Goal: Information Seeking & Learning: Learn about a topic

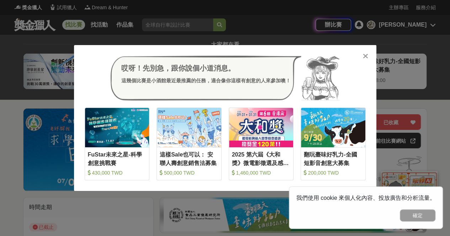
click at [363, 54] on icon at bounding box center [365, 56] width 5 height 7
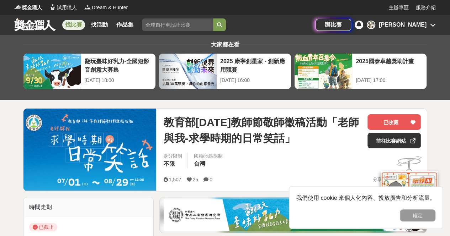
click at [74, 23] on link "找比賽" at bounding box center [73, 25] width 23 height 10
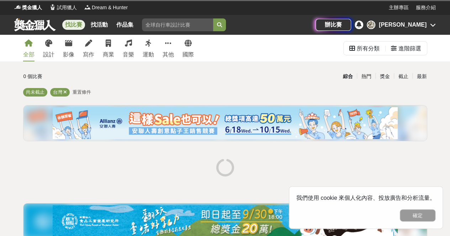
click at [81, 56] on div "全部 設計 影像 寫作 商業 音樂 運動 其他 國際" at bounding box center [108, 48] width 179 height 27
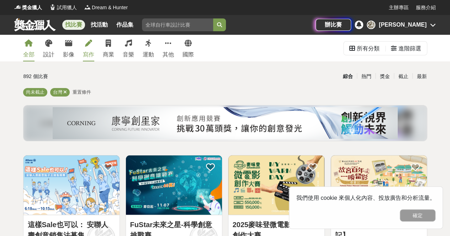
click at [83, 55] on div "寫作" at bounding box center [88, 54] width 11 height 9
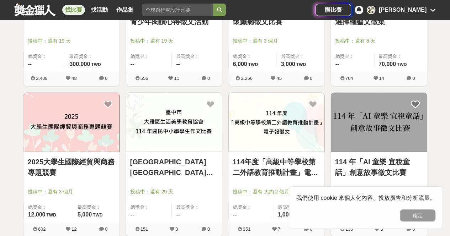
scroll to position [924, 0]
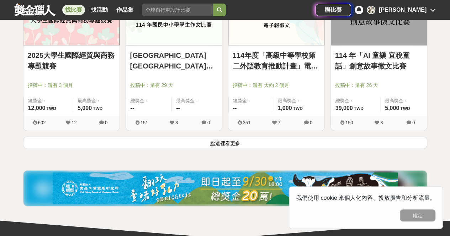
click at [225, 143] on button "點這裡看更多" at bounding box center [225, 143] width 404 height 12
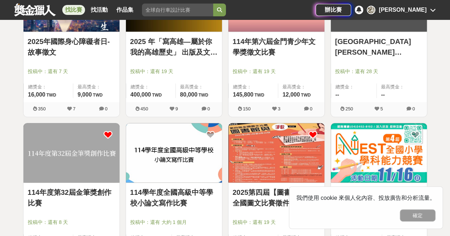
scroll to position [1777, 0]
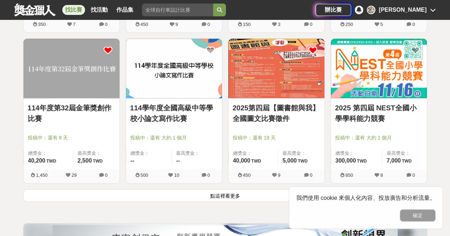
click at [210, 195] on button "點這裡看更多" at bounding box center [225, 195] width 404 height 12
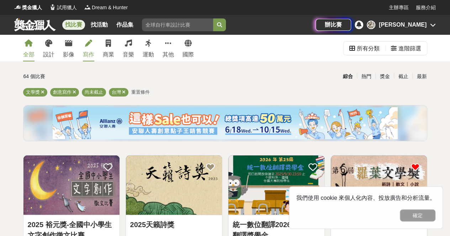
click at [30, 50] on link "全部" at bounding box center [28, 48] width 11 height 27
